Goal: Transaction & Acquisition: Obtain resource

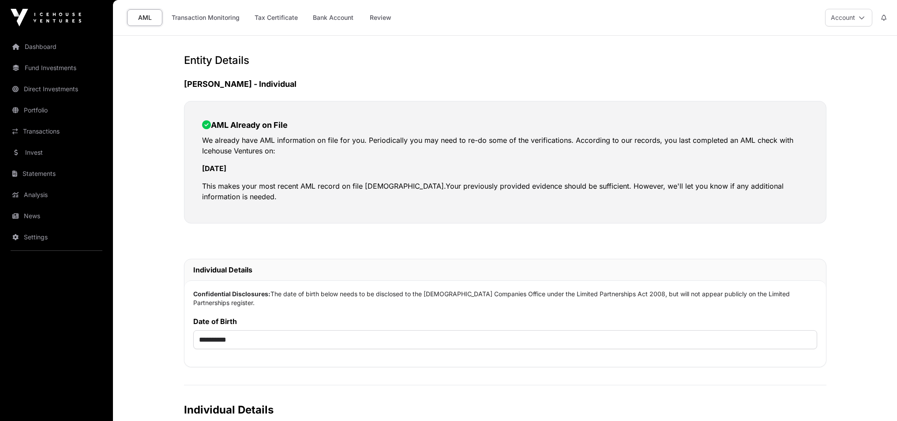
select select
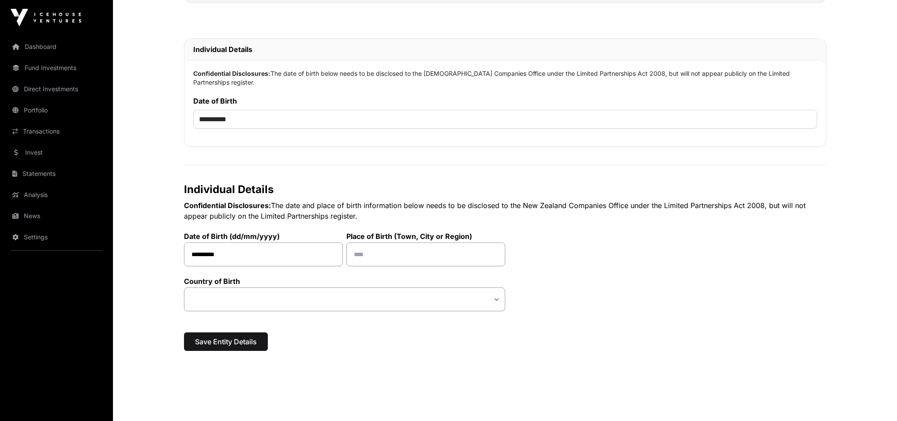
scroll to position [225, 0]
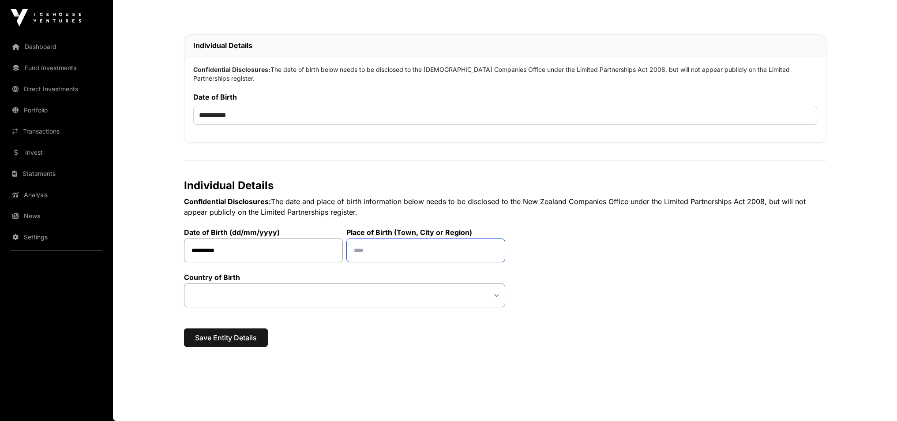
click at [378, 244] on input "text" at bounding box center [425, 251] width 159 height 24
click at [605, 258] on div "**********" at bounding box center [505, 234] width 642 height 147
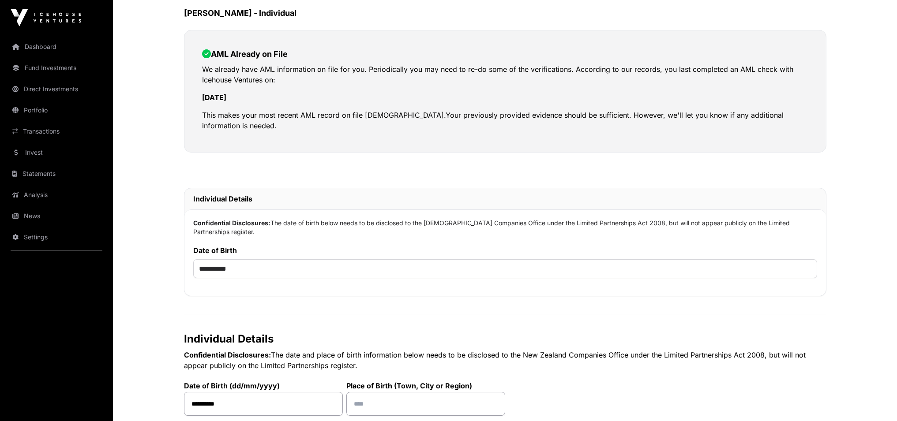
scroll to position [0, 0]
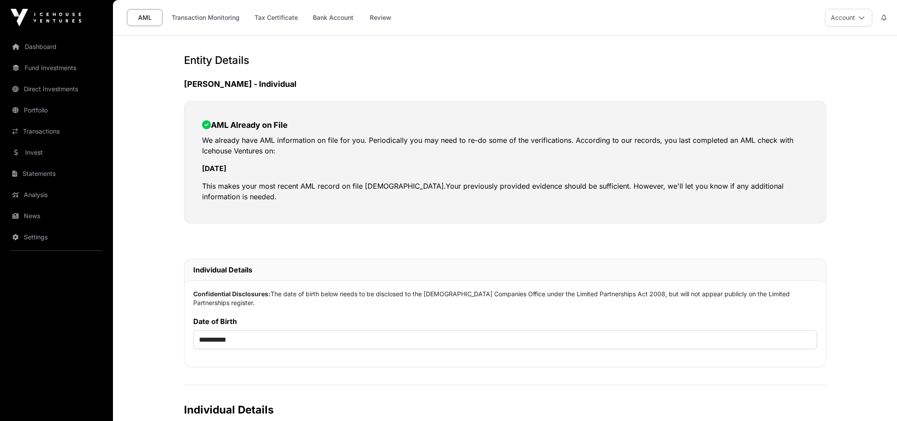
click at [51, 49] on link "Dashboard" at bounding box center [56, 46] width 99 height 19
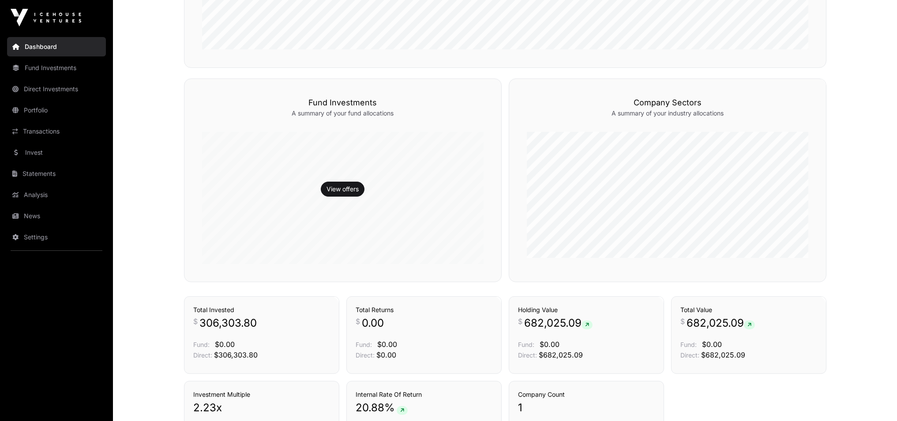
scroll to position [584, 0]
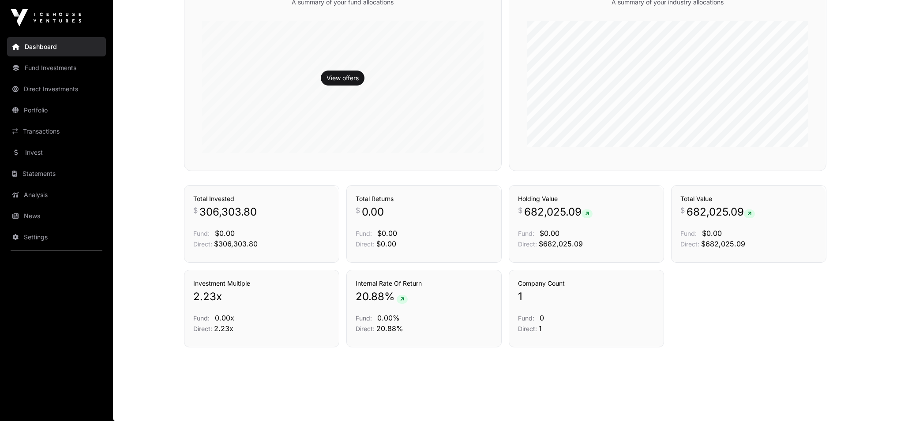
click at [799, 174] on link "Holdings" at bounding box center [804, 169] width 25 height 9
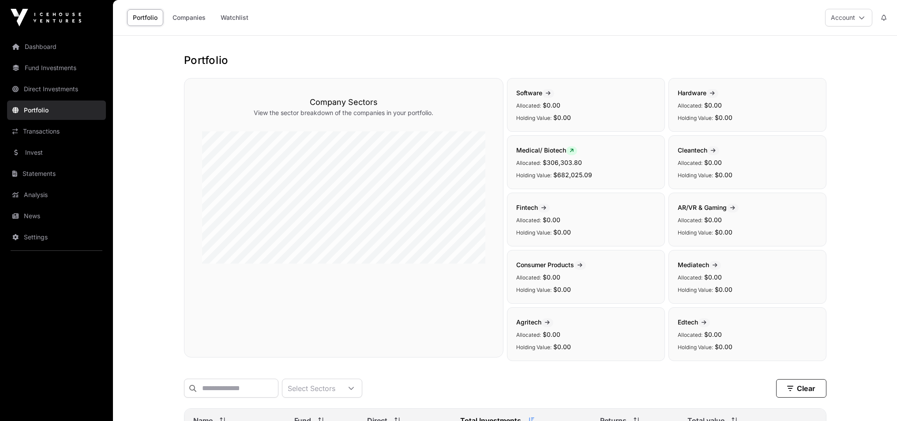
scroll to position [128, 0]
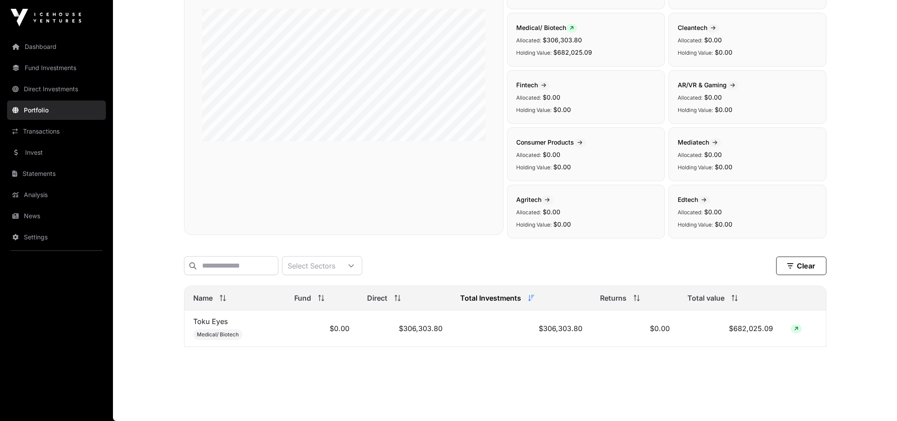
click at [799, 330] on span at bounding box center [796, 329] width 11 height 9
click at [797, 329] on icon at bounding box center [796, 329] width 4 height 5
click at [794, 330] on span at bounding box center [796, 329] width 11 height 9
click at [45, 130] on link "Transactions" at bounding box center [56, 131] width 99 height 19
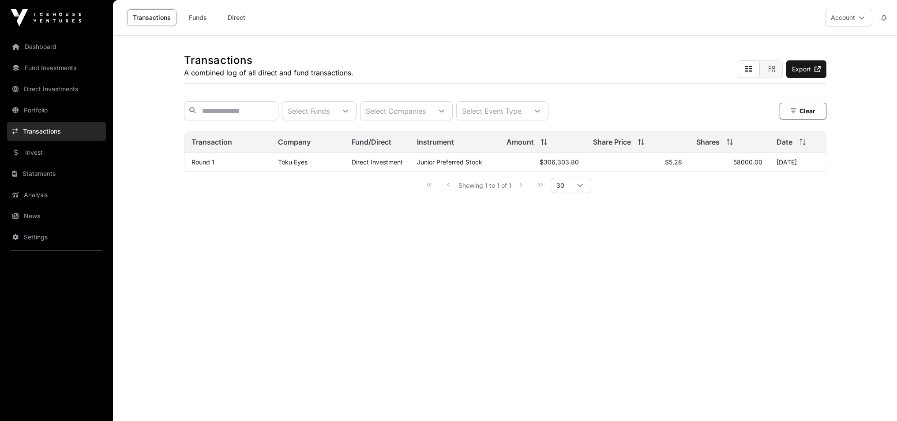
click at [31, 152] on link "Invest" at bounding box center [56, 152] width 99 height 19
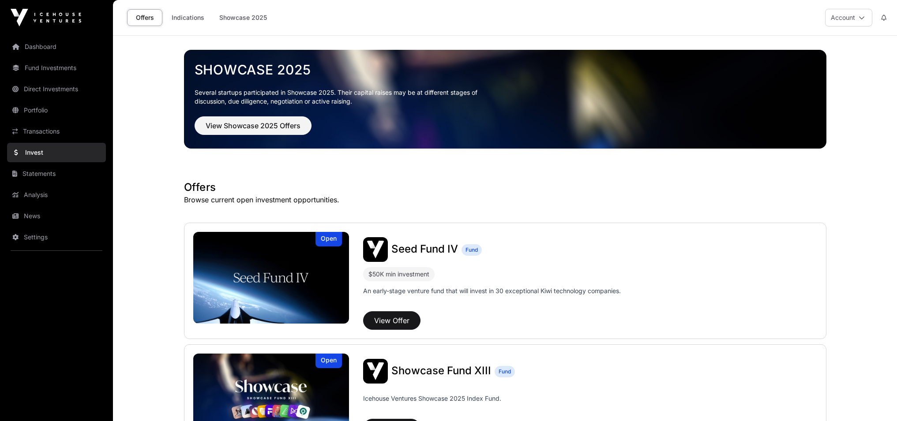
click at [37, 175] on link "Statements" at bounding box center [56, 173] width 99 height 19
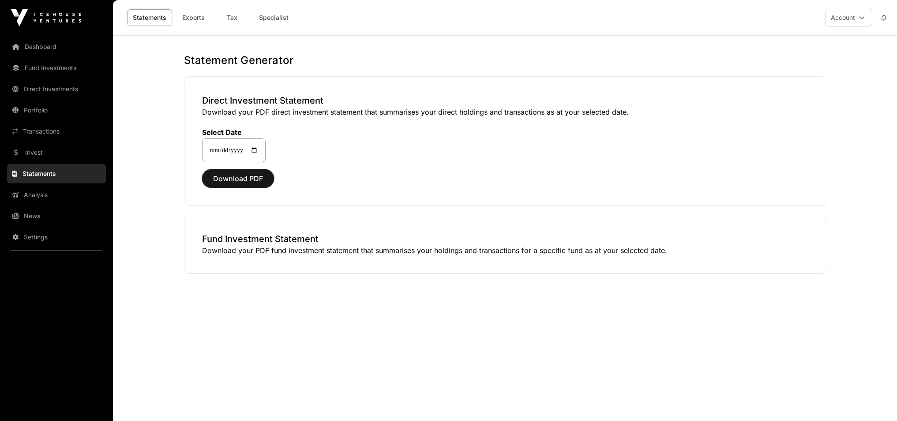
click at [249, 179] on span "Download PDF" at bounding box center [238, 178] width 50 height 11
